Goal: Answer question/provide support

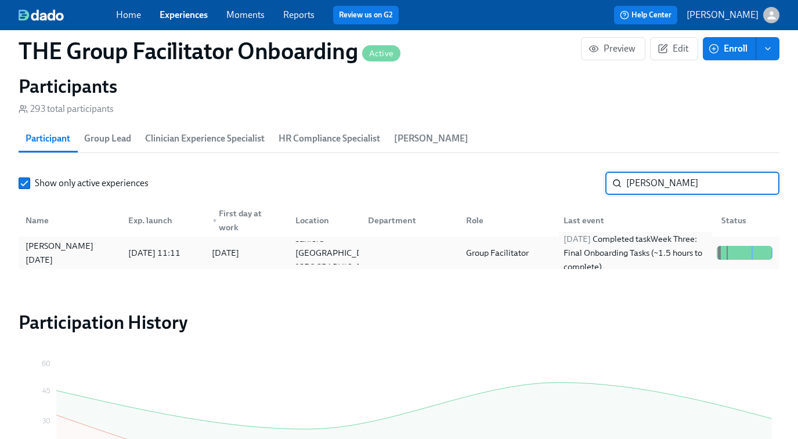
scroll to position [270, 0]
paste input "Meghan Atwell"
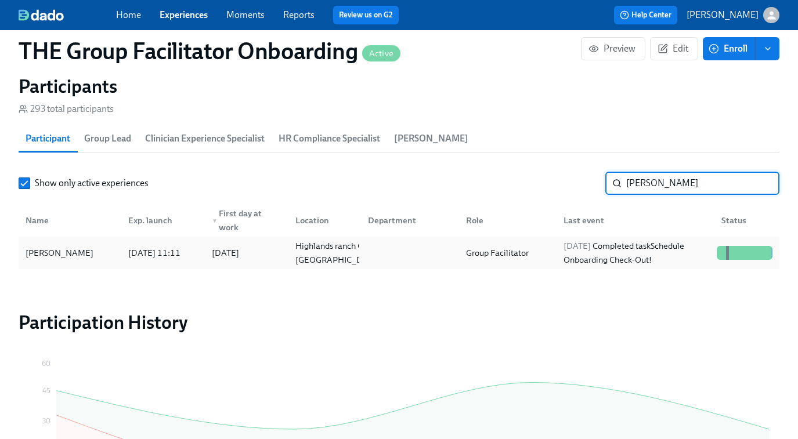
type input "Meghan Atwell"
click at [649, 251] on div "2025/08/12 Completed task Schedule Onboarding Check-Out!" at bounding box center [635, 253] width 153 height 28
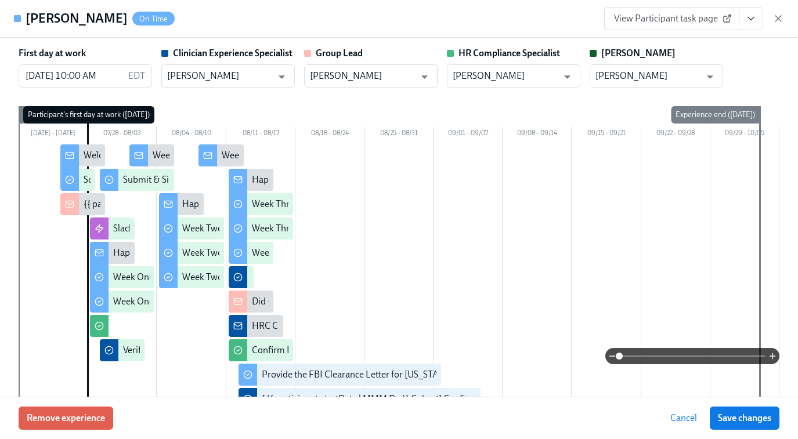
click at [757, 25] on button "View task page" at bounding box center [751, 18] width 24 height 23
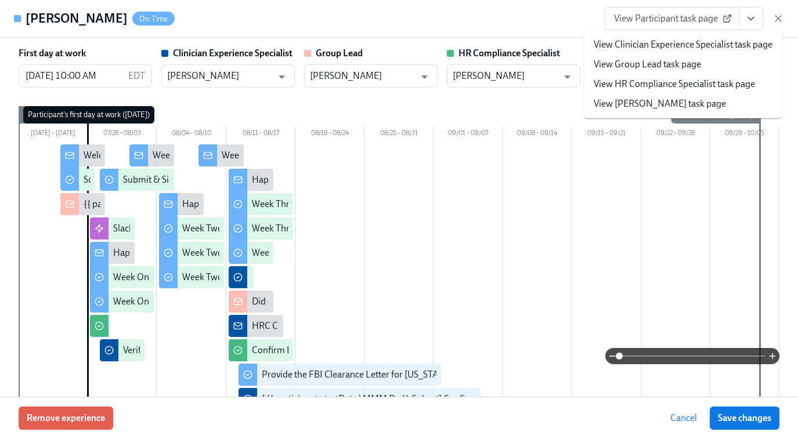
click at [740, 40] on link "View Clinician Experience Specialist task page" at bounding box center [683, 44] width 179 height 13
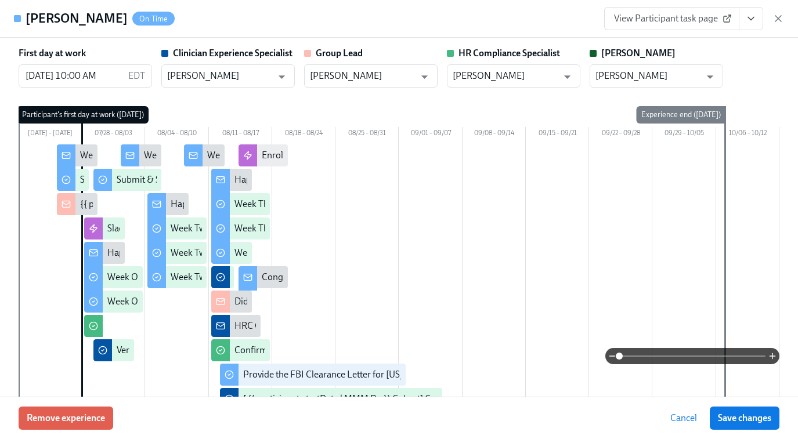
click at [778, 20] on icon "button" at bounding box center [779, 19] width 12 height 12
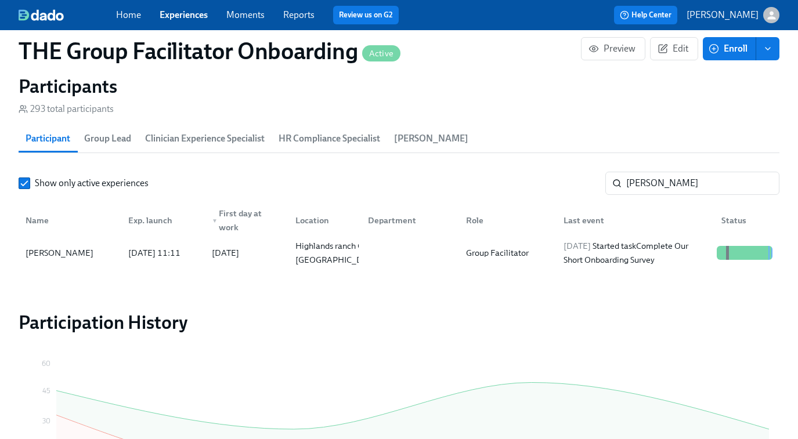
scroll to position [0, 17938]
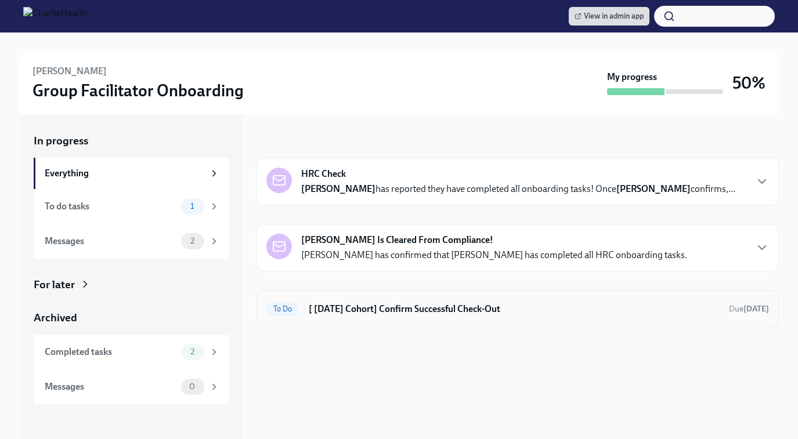
click at [534, 312] on h6 "[ Jul 28th Cohort] Confirm Successful Check-Out" at bounding box center [514, 309] width 411 height 13
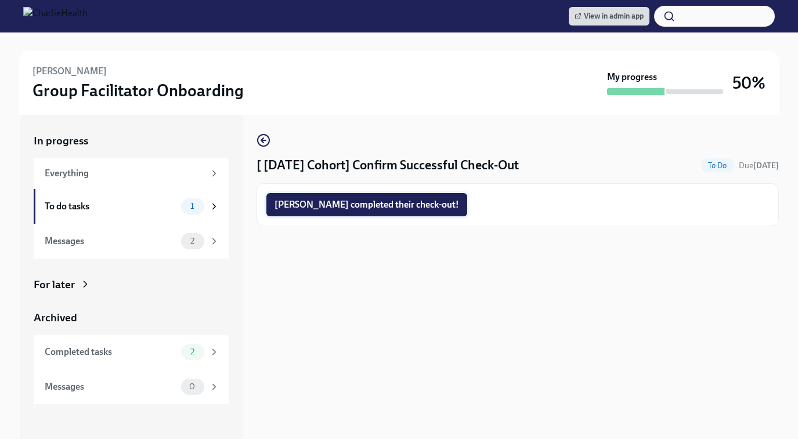
click at [363, 210] on span "Meghan completed their check-out!" at bounding box center [367, 205] width 185 height 12
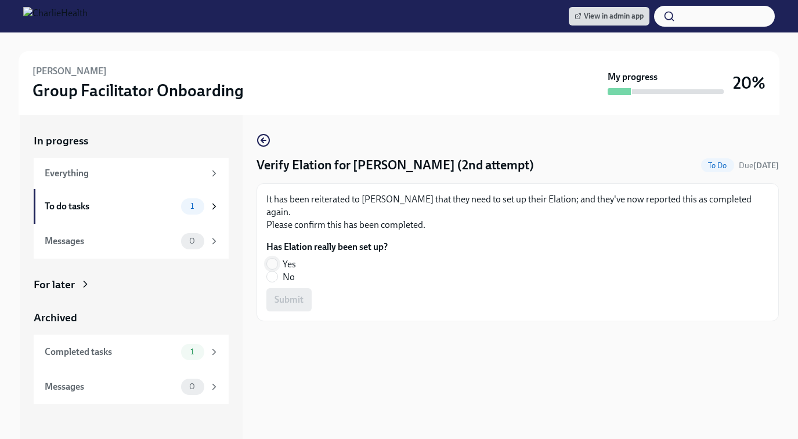
click at [275, 259] on input "Yes" at bounding box center [272, 264] width 10 height 10
radio input "true"
click at [291, 294] on span "Submit" at bounding box center [289, 300] width 29 height 12
